Goal: Task Accomplishment & Management: Manage account settings

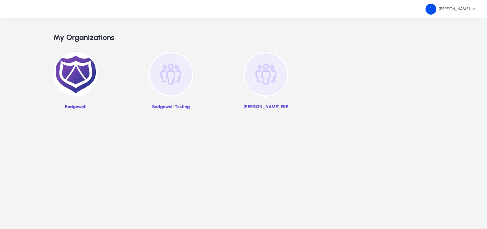
click at [95, 92] on link "Badgewell" at bounding box center [75, 83] width 45 height 62
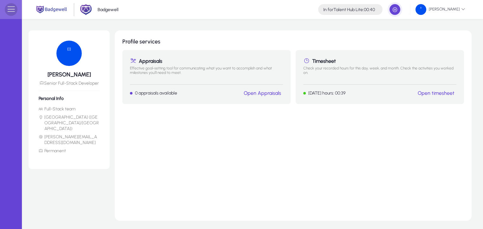
click at [12, 13] on span at bounding box center [11, 9] width 13 height 13
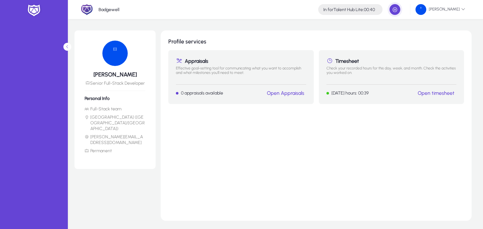
click at [69, 49] on icon at bounding box center [67, 47] width 4 height 4
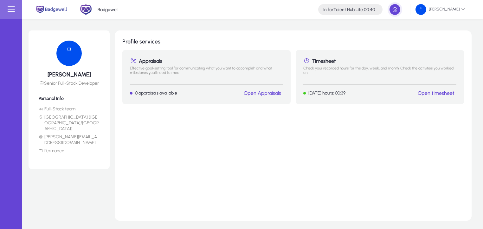
click at [313, 93] on p "[DATE] hours: 00:39" at bounding box center [327, 92] width 37 height 5
drag, startPoint x: 313, startPoint y: 93, endPoint x: 349, endPoint y: 94, distance: 35.5
click at [349, 94] on div "[DATE] hours: 00:39 Open timesheet" at bounding box center [380, 93] width 153 height 7
click at [315, 126] on div "Profile services Appraisals Effective goal-setting tool for communicating what …" at bounding box center [293, 125] width 357 height 190
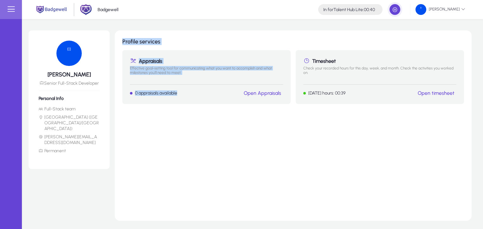
drag, startPoint x: 237, startPoint y: 93, endPoint x: 236, endPoint y: 29, distance: 63.1
click at [236, 29] on div "[PERSON_NAME] Senior Full-Stack Developer Personal Info Full-Stack team [GEOGRA…" at bounding box center [252, 135] width 461 height 233
click at [176, 99] on div "Appraisals Effective goal-setting tool for communicating what you want to accom…" at bounding box center [206, 77] width 168 height 54
drag, startPoint x: 176, startPoint y: 99, endPoint x: 120, endPoint y: 39, distance: 81.7
click at [120, 39] on div "Profile services Appraisals Effective goal-setting tool for communicating what …" at bounding box center [293, 125] width 357 height 190
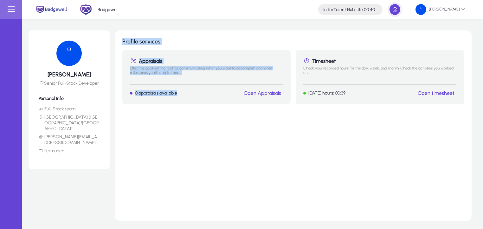
click at [147, 39] on h1 "Profile services" at bounding box center [293, 41] width 342 height 7
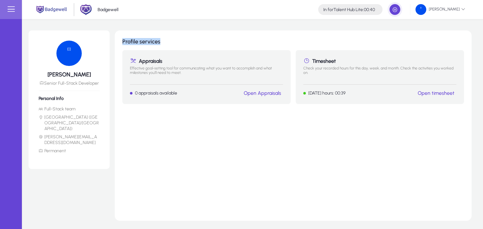
drag, startPoint x: 147, startPoint y: 39, endPoint x: 117, endPoint y: 43, distance: 30.4
click at [117, 43] on div "Profile services Appraisals Effective goal-setting tool for communicating what …" at bounding box center [293, 125] width 357 height 190
click at [147, 63] on h1 "Appraisals" at bounding box center [206, 61] width 153 height 6
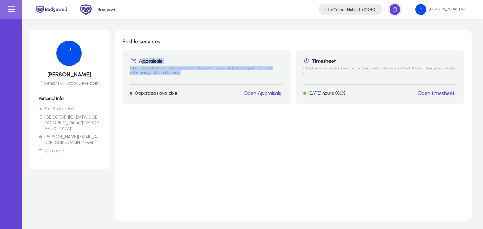
drag, startPoint x: 147, startPoint y: 63, endPoint x: 171, endPoint y: 76, distance: 27.1
click at [171, 76] on div "Appraisals Effective goal-setting tool for communicating what you want to accom…" at bounding box center [206, 77] width 168 height 54
click at [163, 95] on p "0 appraisals available" at bounding box center [156, 92] width 42 height 5
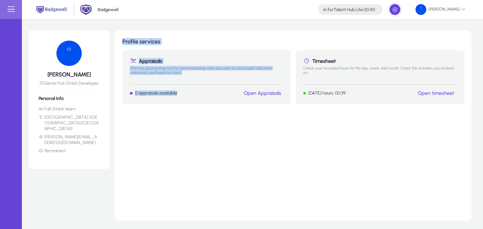
drag, startPoint x: 163, startPoint y: 95, endPoint x: 147, endPoint y: 36, distance: 60.6
click at [147, 36] on div "Profile services Appraisals Effective goal-setting tool for communicating what …" at bounding box center [293, 125] width 357 height 190
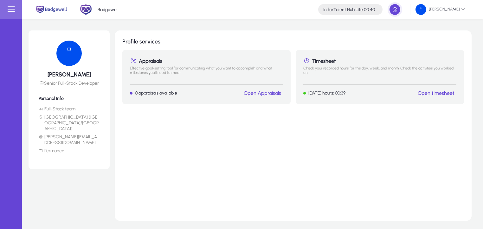
click at [210, 28] on div "[PERSON_NAME] Senior Full-Stack Developer Personal Info Full-Stack team [GEOGRA…" at bounding box center [252, 135] width 461 height 233
click at [441, 6] on span "[PERSON_NAME]" at bounding box center [441, 9] width 50 height 11
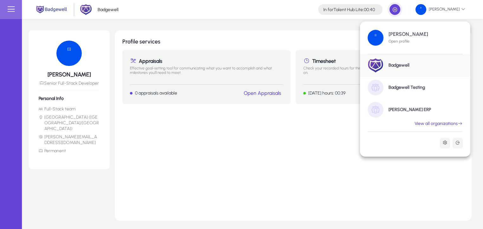
click at [294, 114] on div at bounding box center [241, 114] width 483 height 229
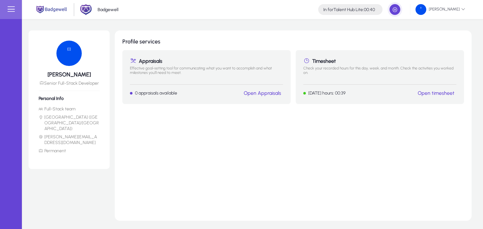
click at [322, 92] on p "[DATE] hours: 00:39" at bounding box center [327, 92] width 37 height 5
click at [348, 54] on div "Timesheet Check your recorded hours for this day, week, and month. Check the ac…" at bounding box center [380, 77] width 168 height 54
drag, startPoint x: 348, startPoint y: 54, endPoint x: 338, endPoint y: 81, distance: 29.1
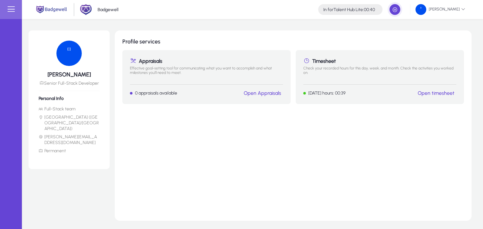
click at [338, 81] on div "Timesheet Check your recorded hours for this day, week, and month. Check the ac…" at bounding box center [380, 77] width 168 height 54
click at [248, 72] on p "Effective goal-setting tool for communicating what you want to accomplish and w…" at bounding box center [206, 72] width 153 height 13
click at [440, 6] on span "[PERSON_NAME]" at bounding box center [441, 9] width 50 height 11
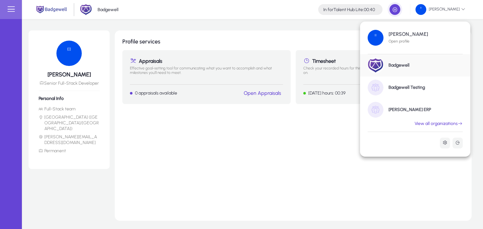
click at [314, 112] on div at bounding box center [241, 114] width 483 height 229
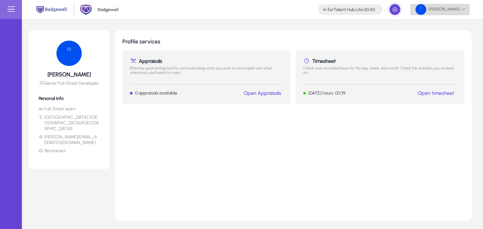
click at [424, 10] on img at bounding box center [421, 9] width 11 height 11
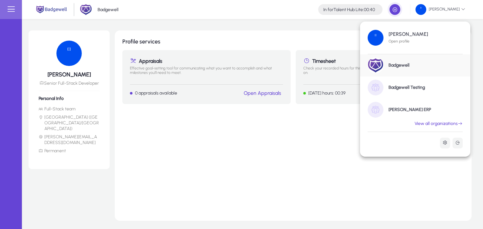
click at [407, 61] on div "Badgewell" at bounding box center [415, 65] width 110 height 22
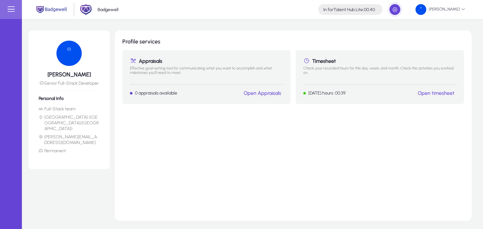
click at [327, 74] on p "Check your recorded hours for this day, week, and month. Check the activities y…" at bounding box center [380, 72] width 153 height 13
click at [429, 92] on link "Open timesheet" at bounding box center [436, 93] width 37 height 6
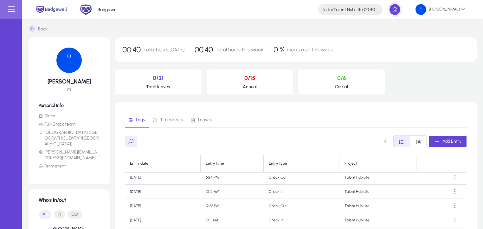
click at [233, 180] on td "6:24 PM" at bounding box center [232, 177] width 63 height 14
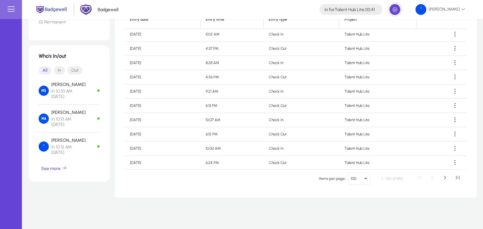
scroll to position [2, 0]
click at [60, 66] on span "In" at bounding box center [59, 70] width 11 height 8
click at [56, 161] on span "button" at bounding box center [54, 168] width 31 height 15
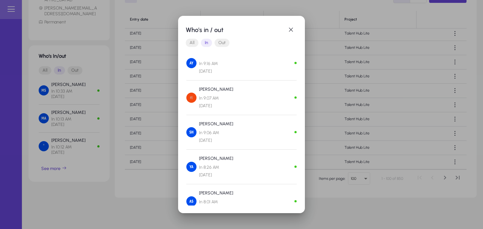
scroll to position [277, 0]
